Goal: Transaction & Acquisition: Subscribe to service/newsletter

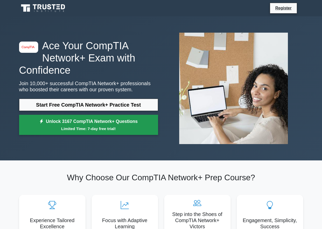
click at [122, 118] on link "Unlock 3167 CompTIA Network+ Questions Limited Time: 7-day free trial!" at bounding box center [88, 125] width 139 height 20
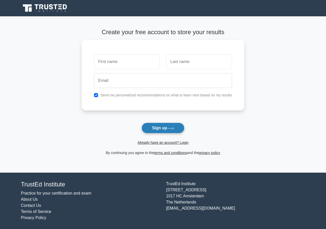
click at [142, 130] on button "Sign up" at bounding box center [163, 128] width 43 height 11
click at [155, 124] on button "Sign up" at bounding box center [163, 128] width 43 height 11
click at [159, 128] on button "Sign up" at bounding box center [163, 128] width 43 height 11
